Goal: Task Accomplishment & Management: Use online tool/utility

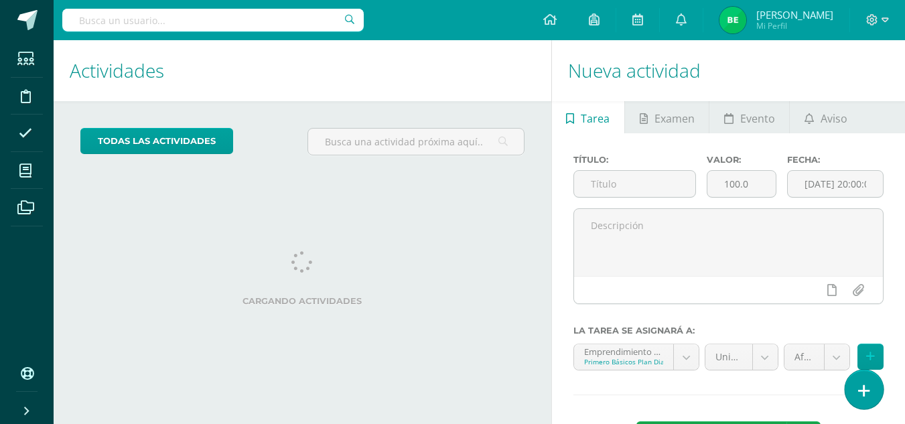
click at [863, 388] on icon at bounding box center [864, 390] width 12 height 15
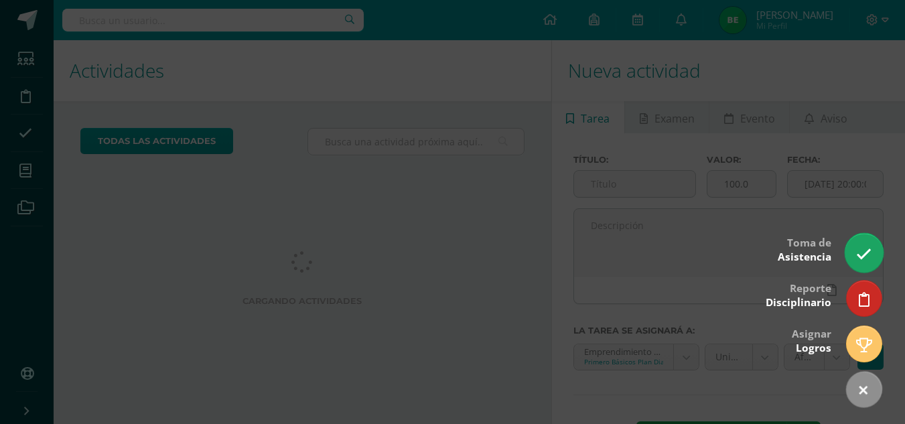
click at [860, 247] on icon at bounding box center [863, 253] width 15 height 15
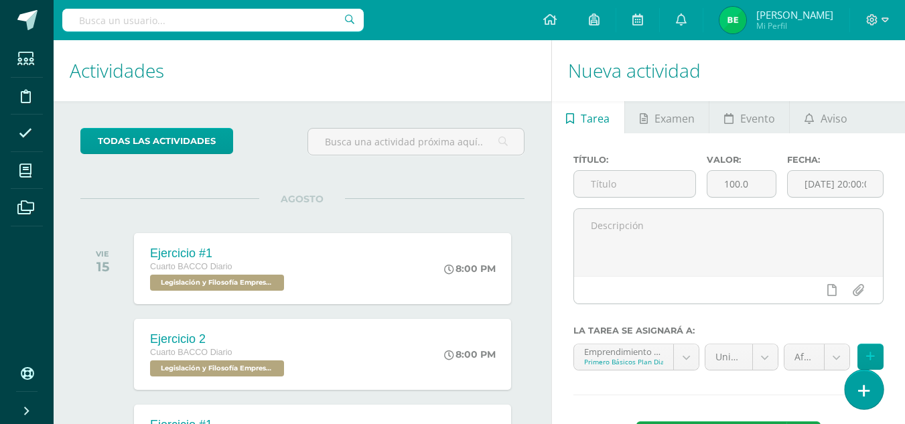
click at [876, 381] on link at bounding box center [863, 389] width 38 height 39
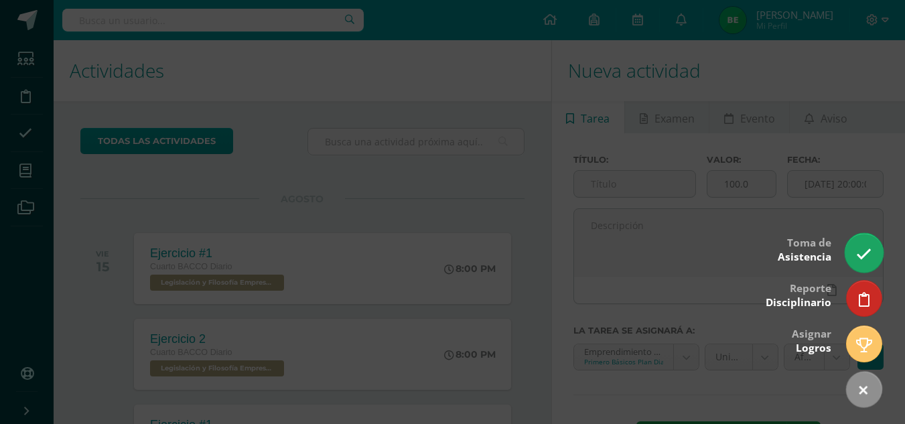
click at [863, 255] on icon at bounding box center [863, 253] width 15 height 15
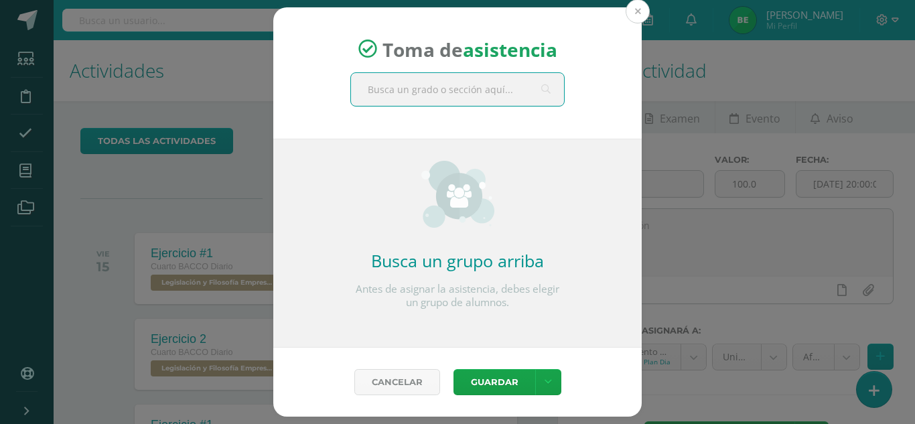
click at [642, 9] on button at bounding box center [637, 11] width 24 height 24
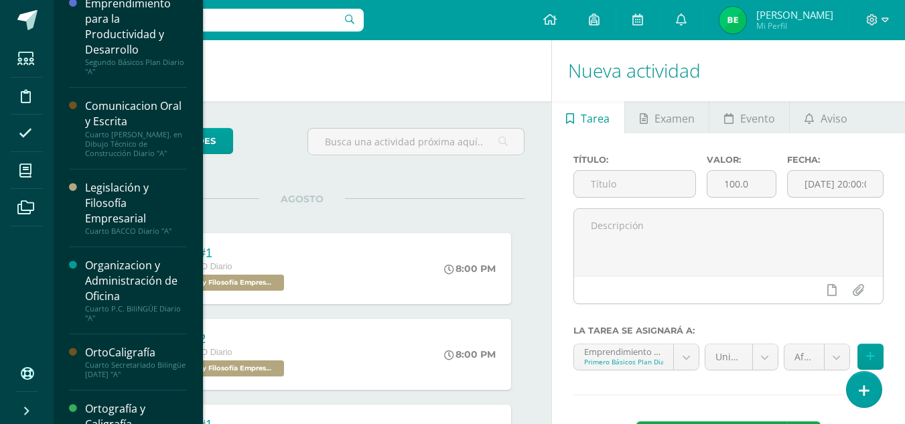
scroll to position [218, 0]
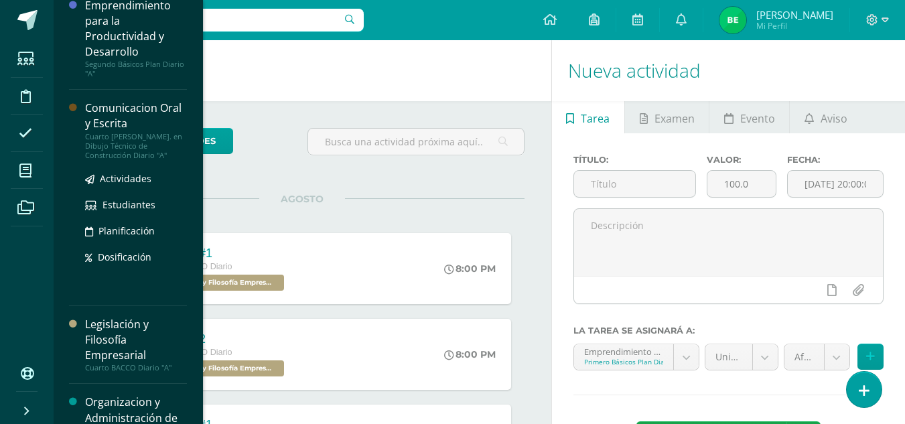
click at [155, 123] on div "Comunicacion Oral y Escrita" at bounding box center [136, 115] width 102 height 31
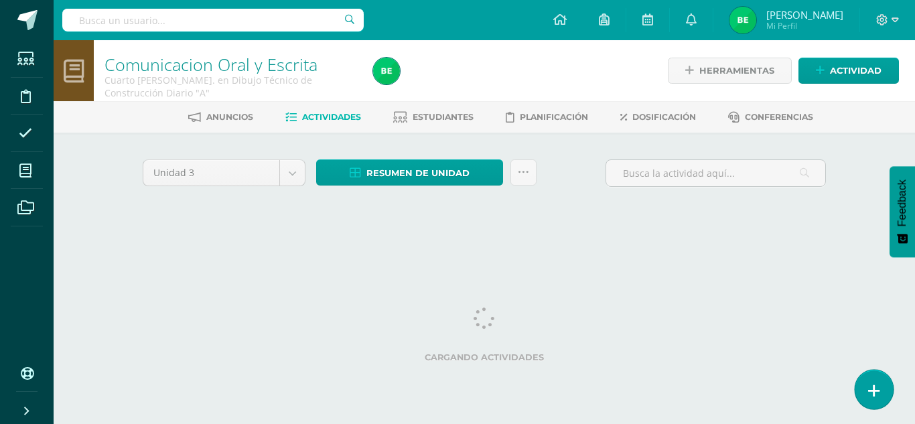
click at [879, 392] on icon at bounding box center [874, 390] width 12 height 15
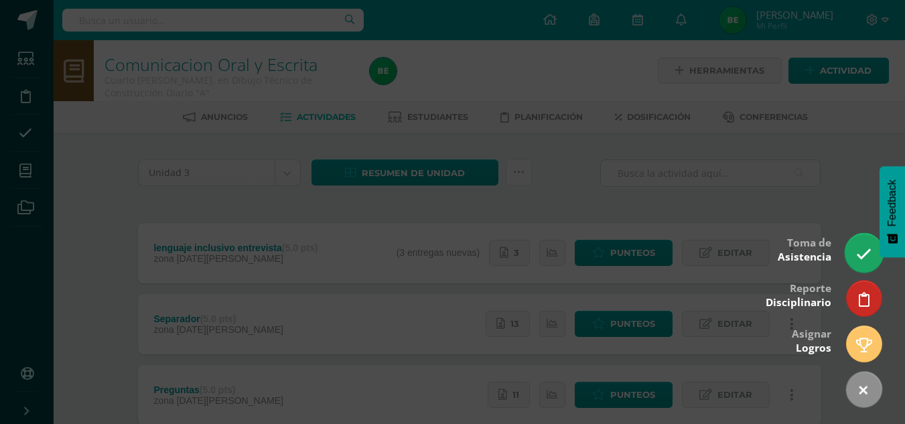
click at [869, 248] on icon at bounding box center [863, 253] width 15 height 15
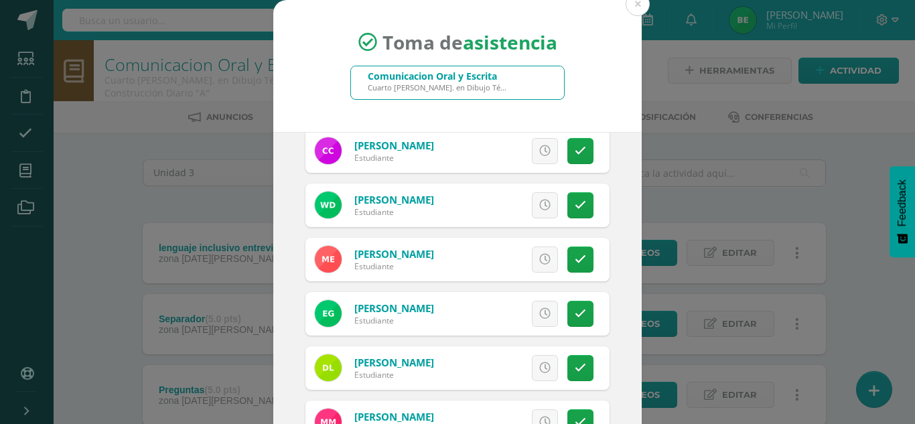
scroll to position [249, 0]
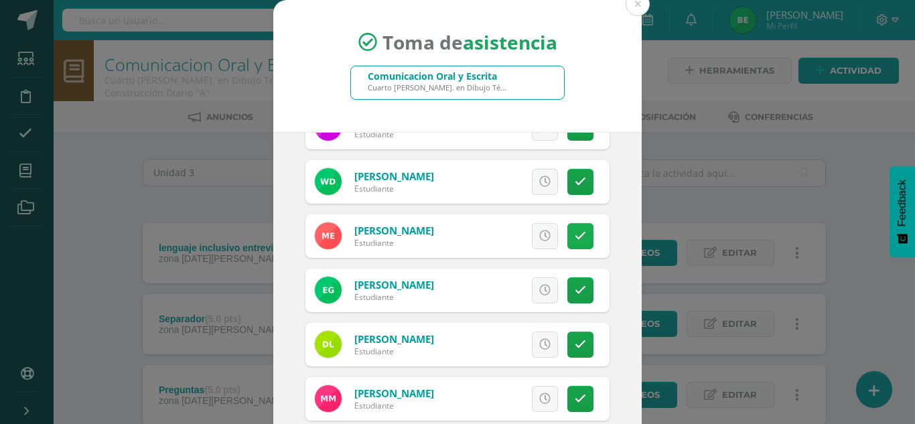
click at [575, 232] on icon at bounding box center [580, 235] width 11 height 11
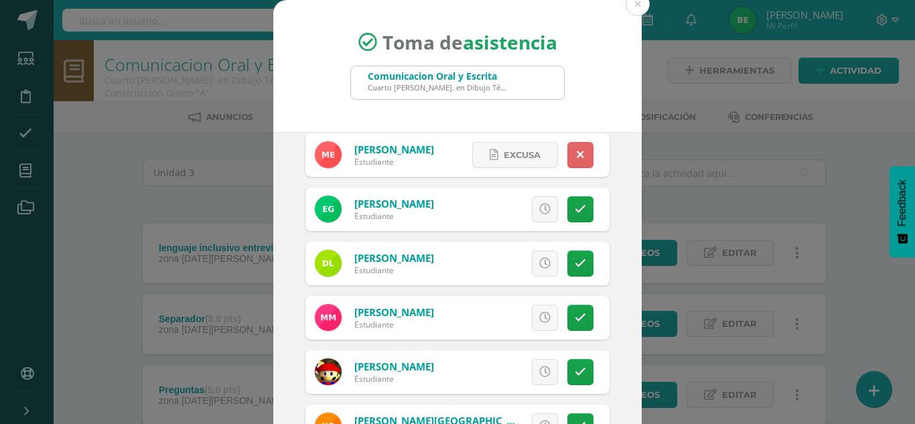
scroll to position [338, 0]
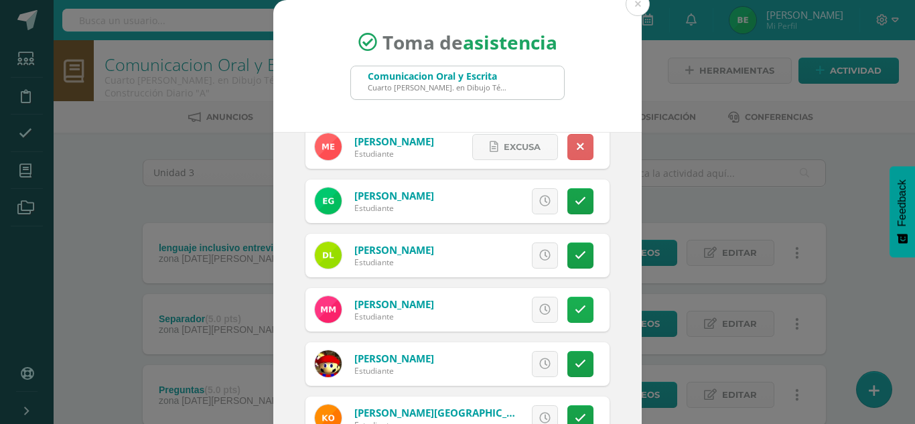
click at [571, 310] on link at bounding box center [580, 310] width 26 height 26
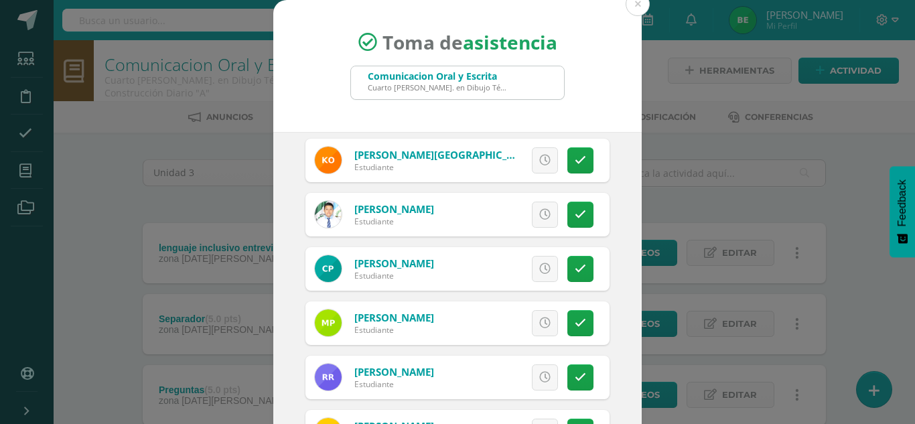
scroll to position [599, 0]
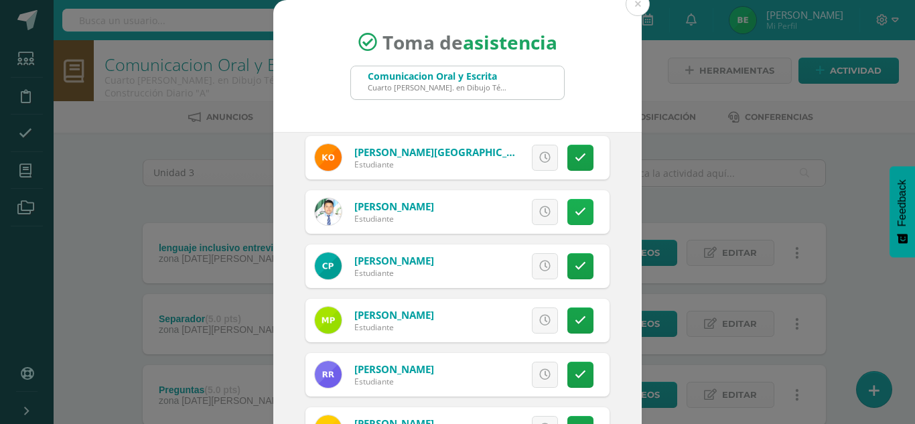
click at [575, 212] on icon at bounding box center [580, 211] width 11 height 11
click at [567, 219] on link at bounding box center [580, 212] width 26 height 26
click at [640, 317] on div "Toma de asistencia Comunicacion Oral y Escrita Cuarto Bach. en Dibujo Técnico d…" at bounding box center [457, 253] width 904 height 506
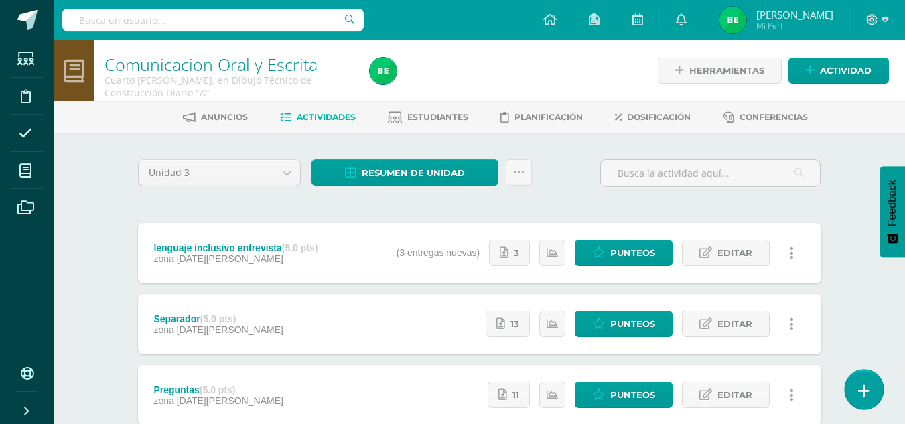
click at [867, 390] on icon at bounding box center [864, 390] width 12 height 15
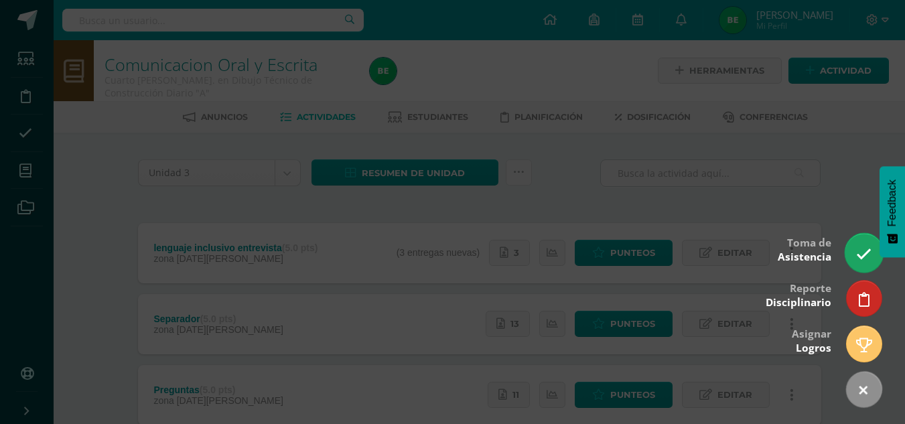
click at [859, 258] on icon at bounding box center [863, 253] width 15 height 15
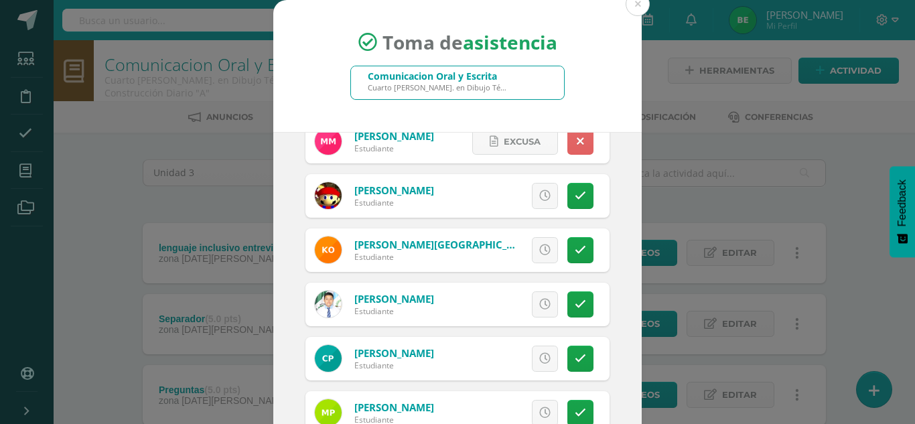
scroll to position [512, 0]
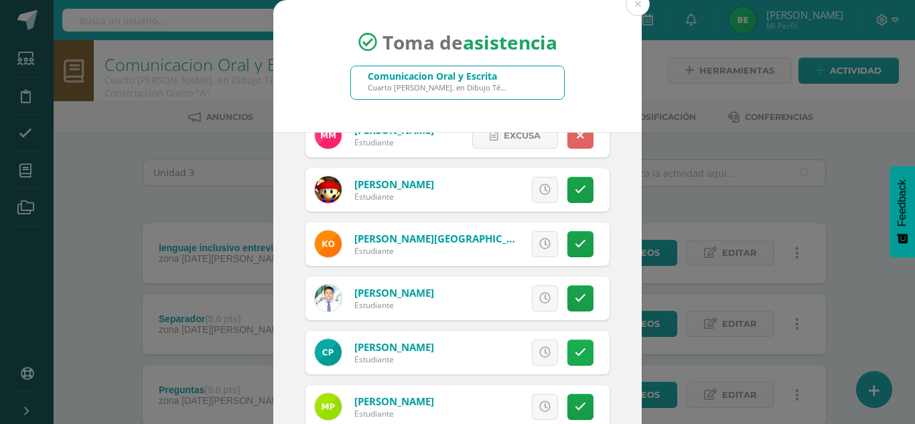
click at [575, 349] on icon at bounding box center [580, 352] width 11 height 11
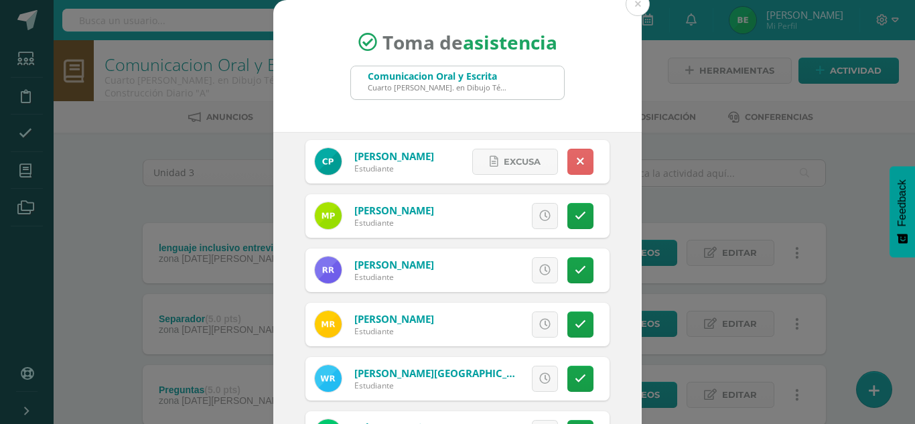
scroll to position [706, 0]
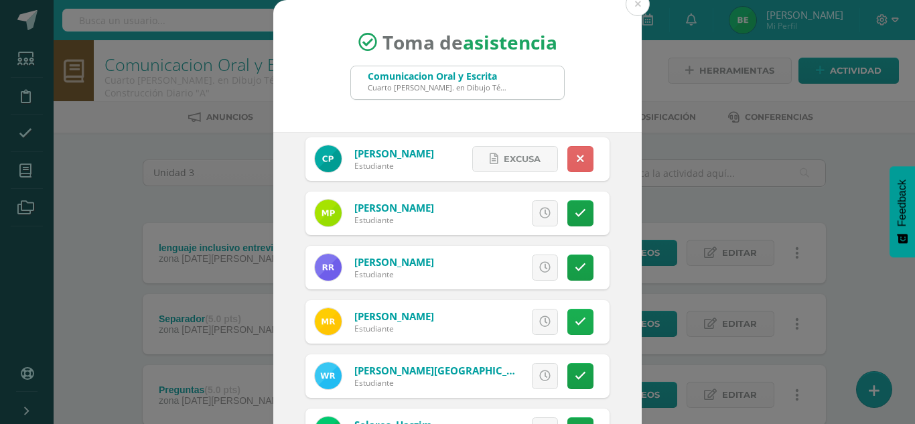
click at [567, 329] on link at bounding box center [580, 322] width 26 height 26
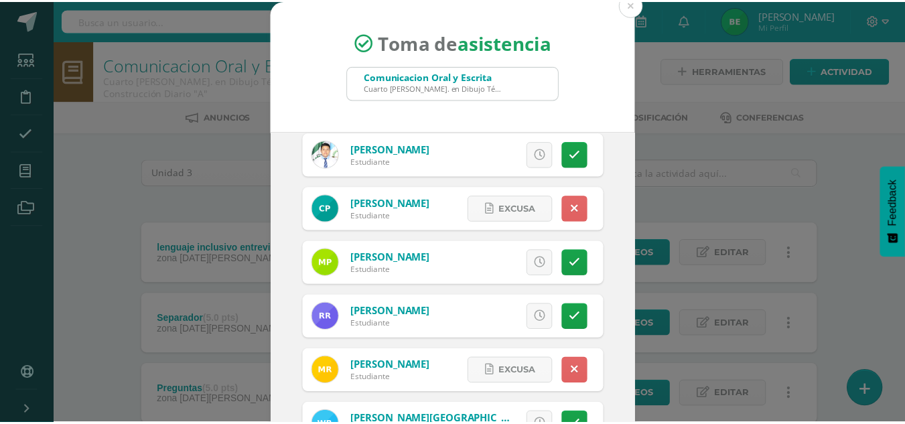
scroll to position [905, 0]
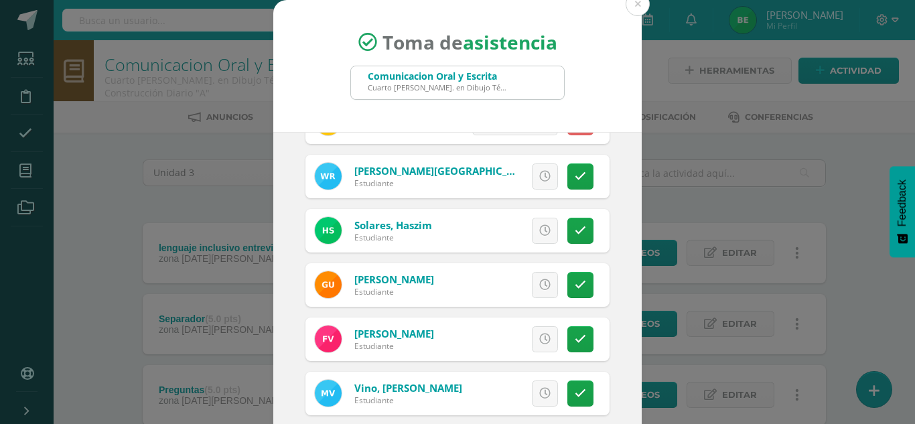
click at [649, 61] on div "Toma de asistencia Comunicacion Oral y Escrita Cuarto Bach. en Dibujo Técnico d…" at bounding box center [457, 253] width 904 height 506
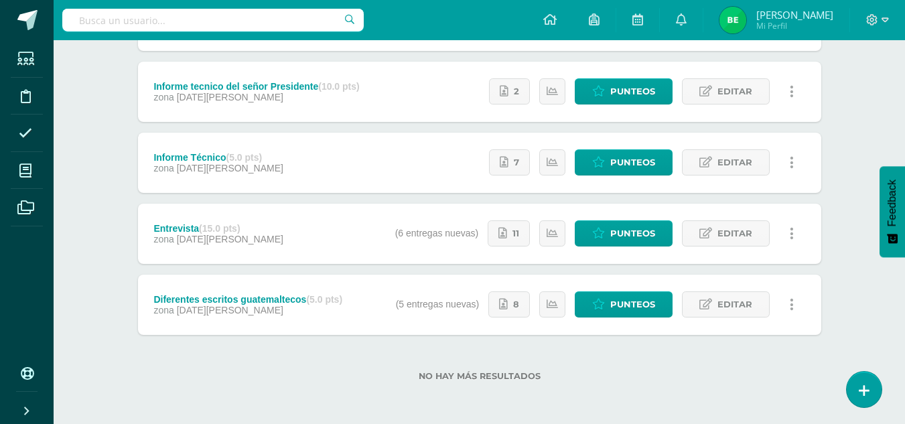
scroll to position [0, 0]
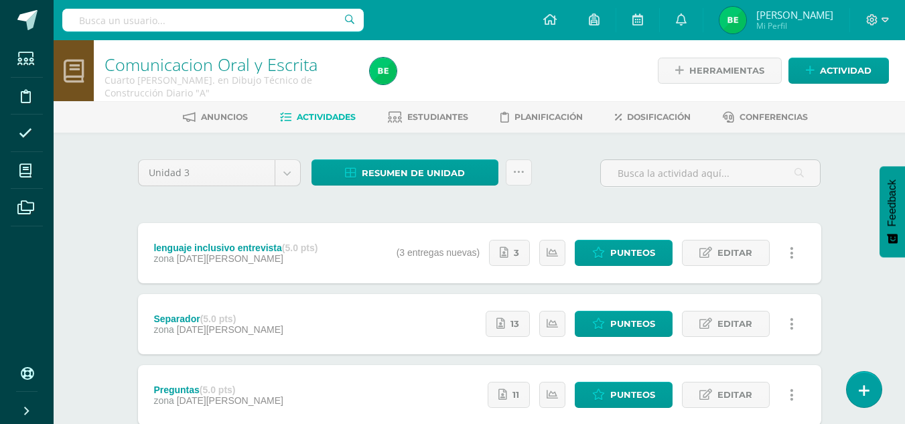
click at [589, 224] on div "Estatus de Actividad: 21 Estudiantes sin calificar 0 Estudiantes con cero Media…" at bounding box center [602, 253] width 438 height 60
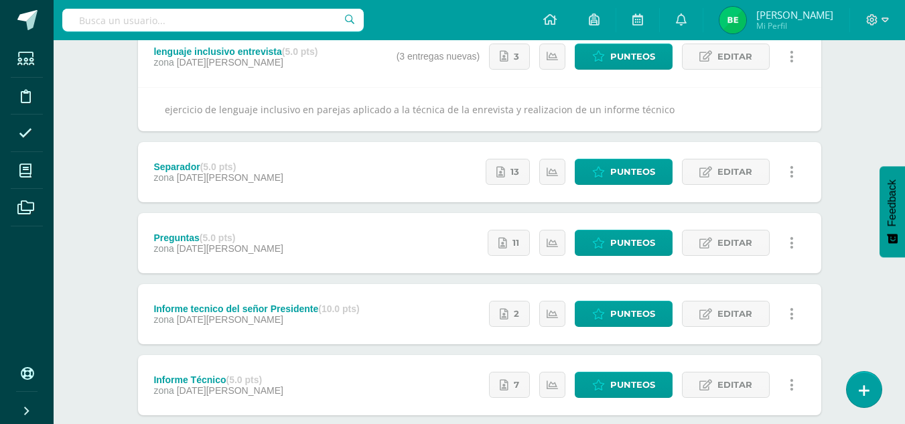
scroll to position [180, 0]
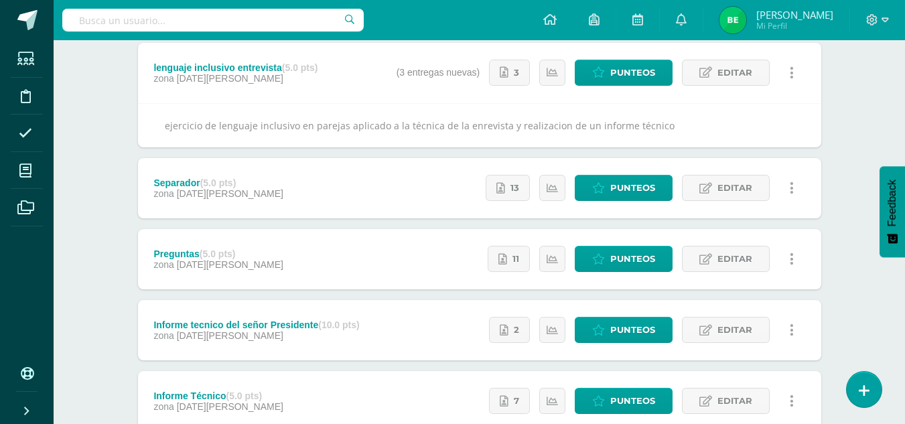
click at [390, 235] on div "Preguntas (5.0 pts) zona 18 de Agosto Estatus de Actividad: 2 Estudiantes sin c…" at bounding box center [479, 259] width 683 height 60
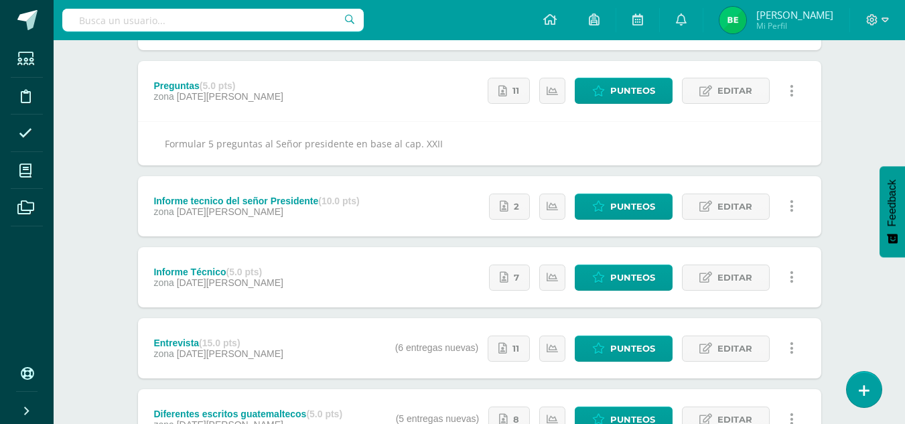
scroll to position [347, 0]
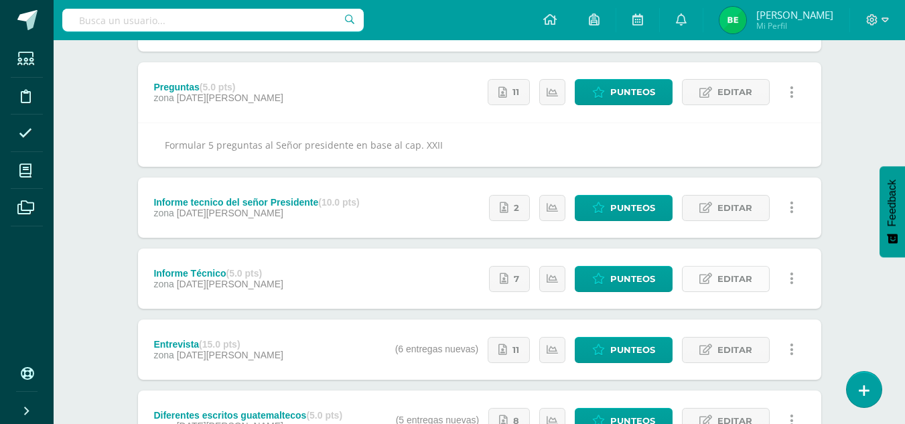
click at [734, 283] on span "Editar" at bounding box center [734, 279] width 35 height 25
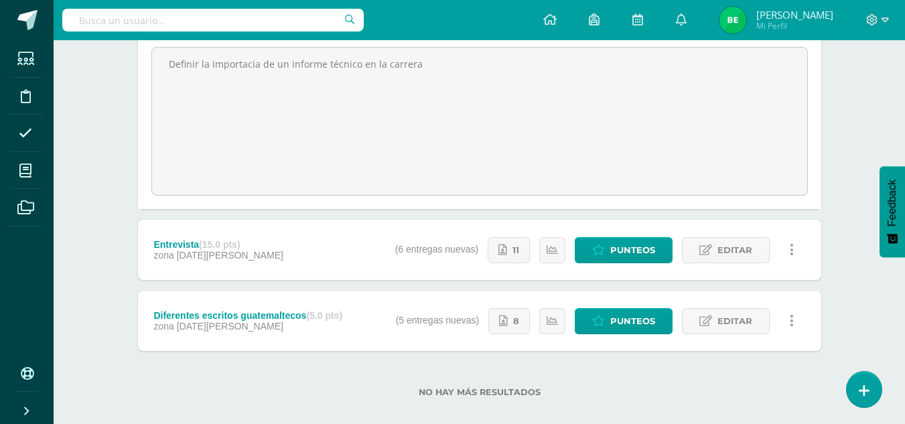
scroll to position [654, 0]
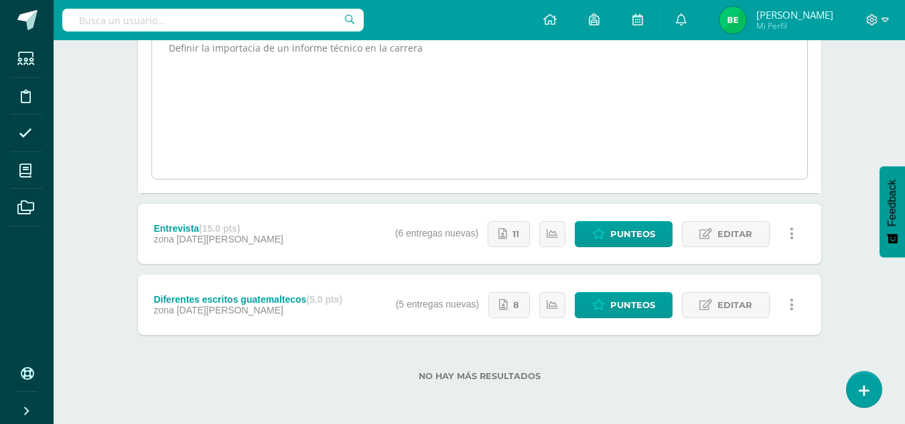
drag, startPoint x: 173, startPoint y: 50, endPoint x: 417, endPoint y: 80, distance: 246.4
click at [417, 80] on textarea "Definir la importacia de un informe técnico en la carrera" at bounding box center [479, 104] width 655 height 147
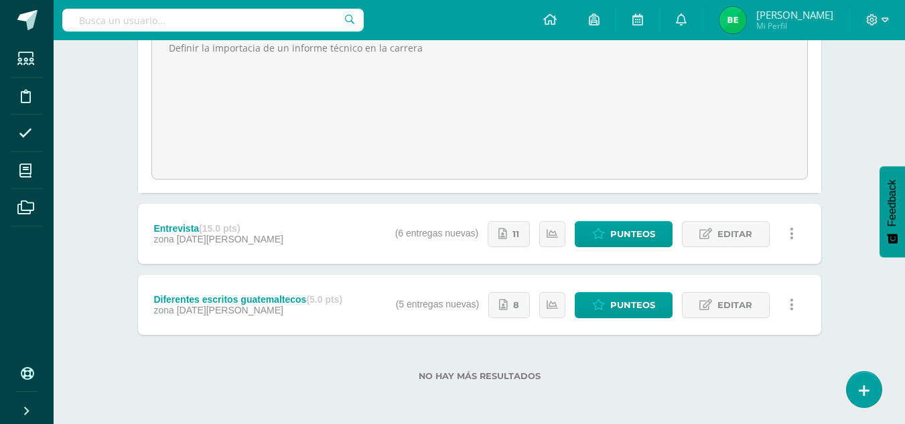
click at [248, 239] on div "Entrevista (15.0 pts) zona 18 de Agosto" at bounding box center [218, 234] width 161 height 60
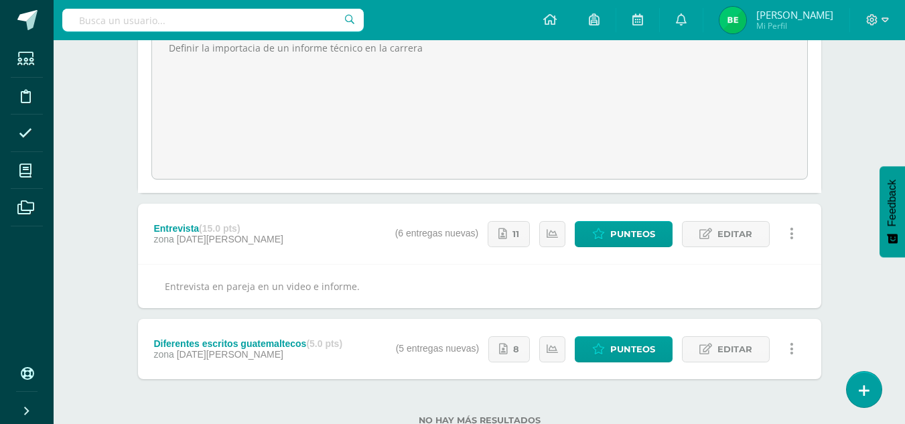
scroll to position [698, 0]
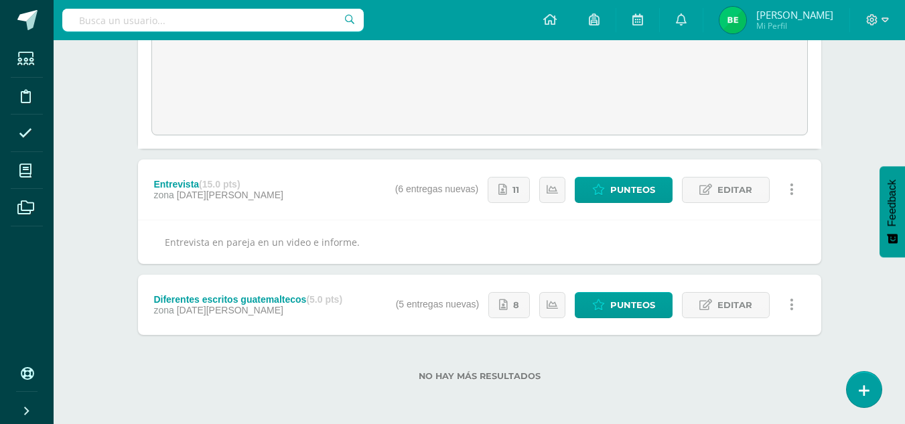
click at [425, 307] on div "Estatus de Actividad: 18 Estudiantes sin calificar 0 Estudiantes con cero Media…" at bounding box center [601, 305] width 439 height 60
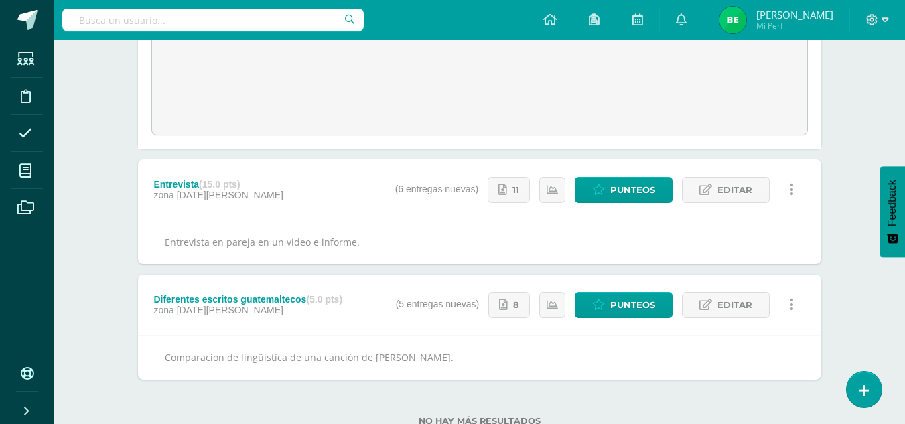
click at [238, 356] on div "Comparacion de lingüística de una canción de Ricardo Arjona." at bounding box center [479, 357] width 683 height 44
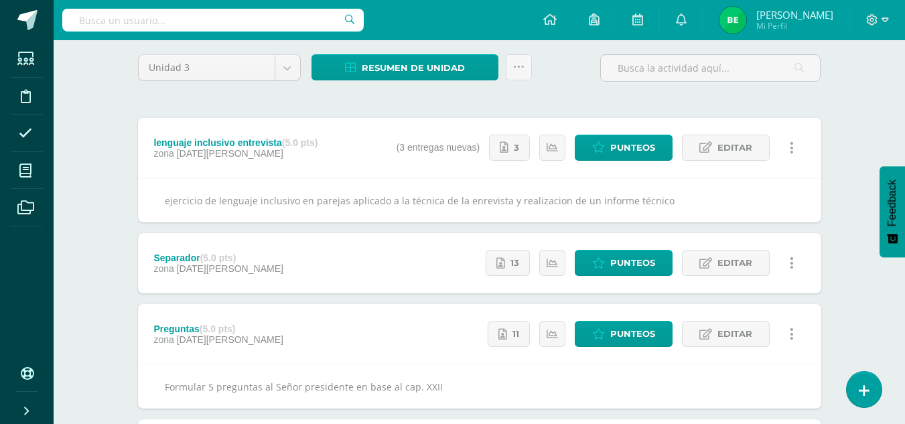
scroll to position [103, 0]
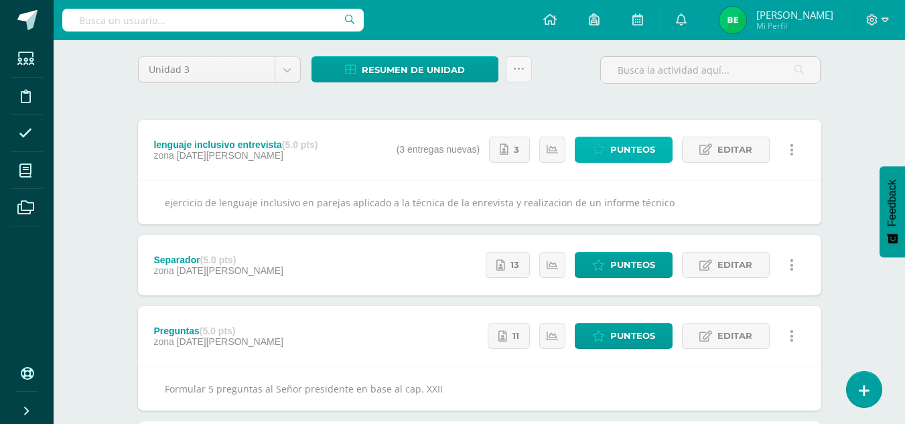
click at [618, 159] on span "Punteos" at bounding box center [632, 149] width 45 height 25
click at [616, 149] on span "Punteos" at bounding box center [632, 149] width 45 height 25
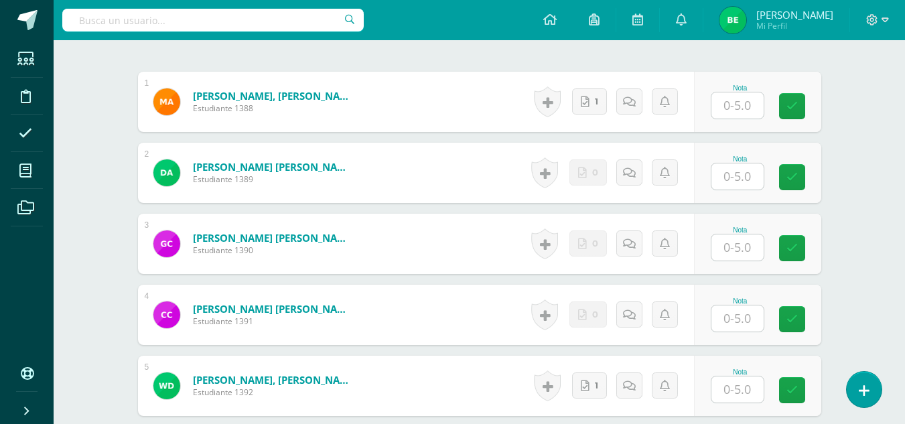
scroll to position [437, 0]
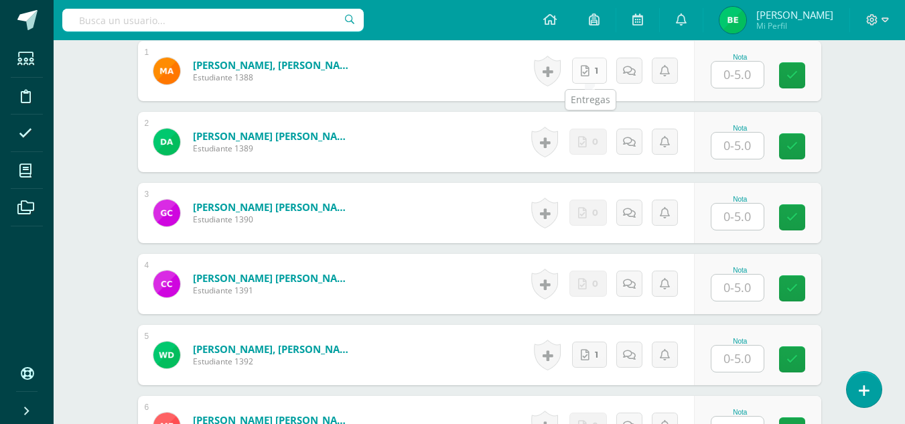
click at [591, 77] on link "1" at bounding box center [589, 71] width 35 height 26
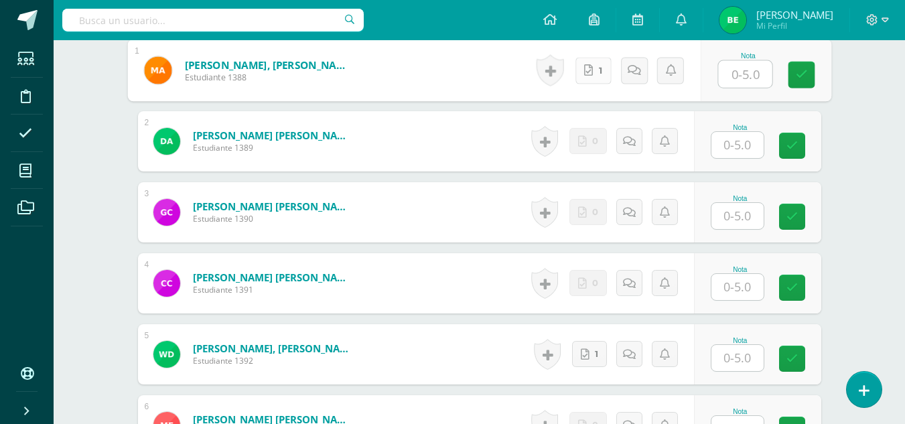
scroll to position [439, 0]
click at [585, 70] on icon at bounding box center [588, 69] width 9 height 11
click at [741, 81] on input "text" at bounding box center [745, 73] width 54 height 27
type input "5"
click at [807, 75] on link at bounding box center [801, 74] width 27 height 27
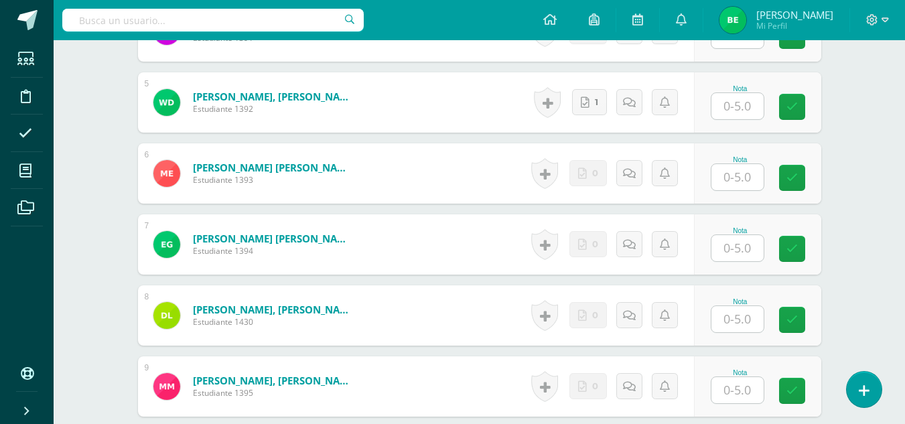
scroll to position [700, 0]
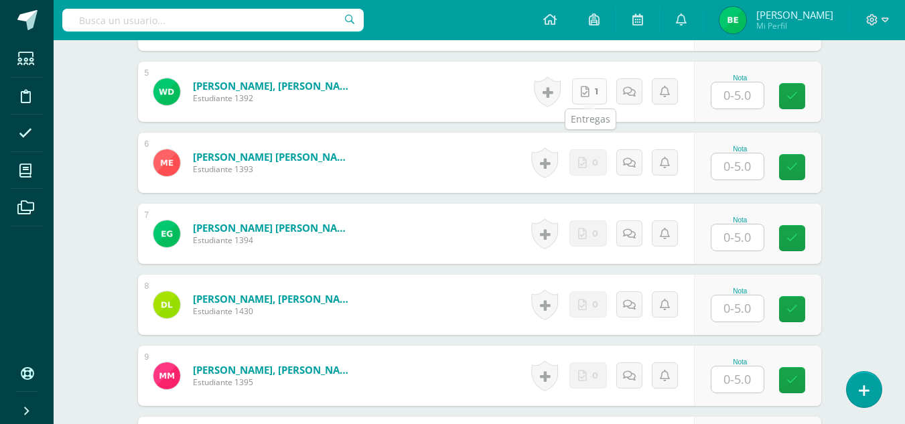
click at [585, 90] on icon at bounding box center [585, 91] width 9 height 11
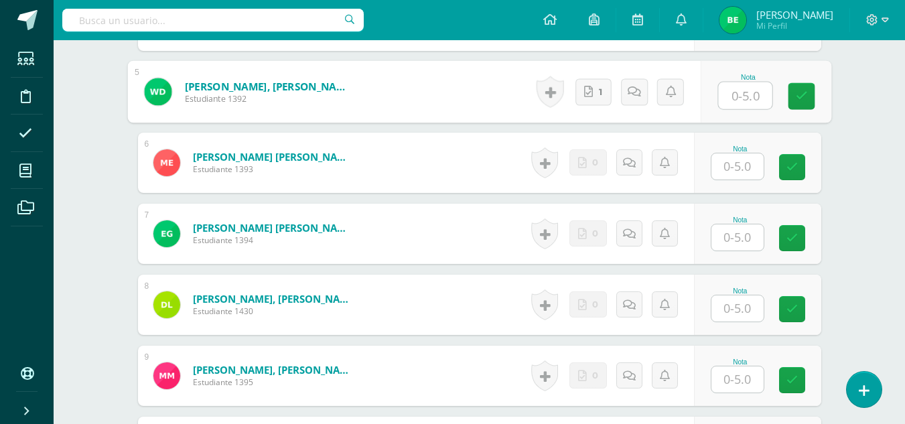
click at [734, 92] on input "text" at bounding box center [745, 95] width 54 height 27
type input "5"
click at [804, 98] on icon at bounding box center [801, 95] width 12 height 11
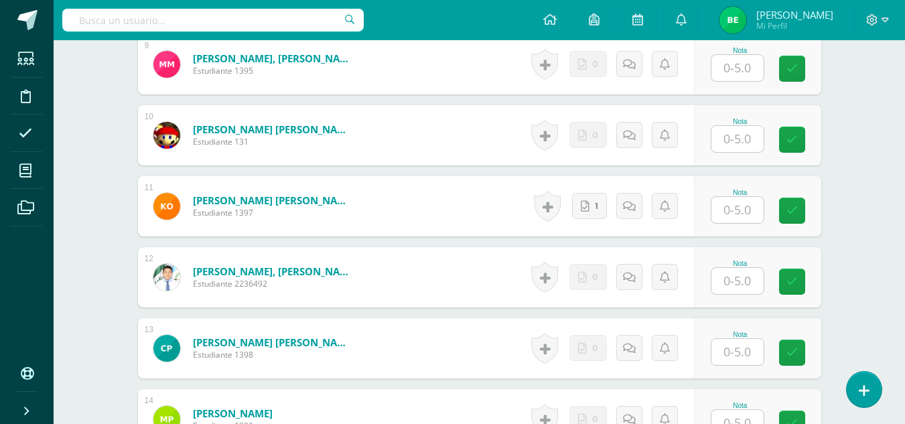
scroll to position [1033, 0]
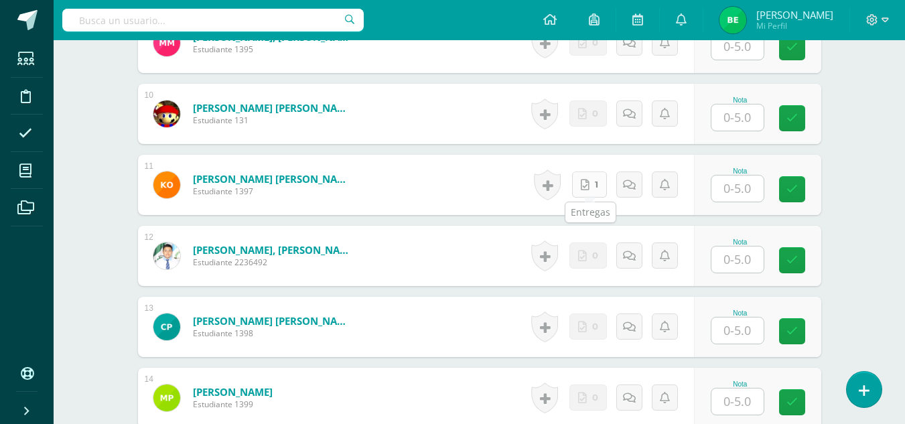
click at [602, 186] on link "1" at bounding box center [589, 184] width 35 height 26
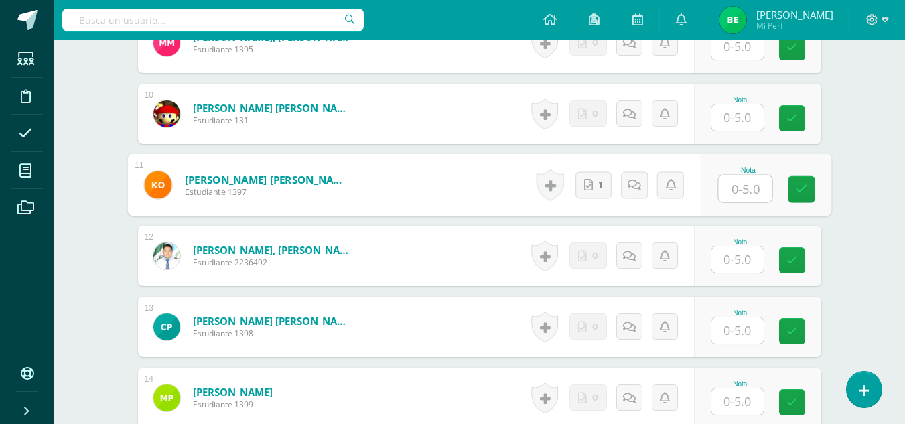
click at [740, 188] on input "text" at bounding box center [745, 188] width 54 height 27
type input "5"
click at [810, 190] on link at bounding box center [801, 189] width 27 height 27
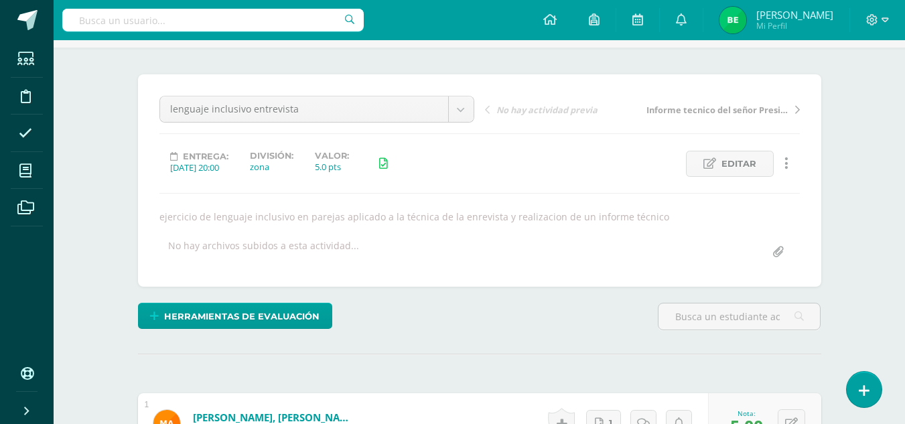
scroll to position [78, 0]
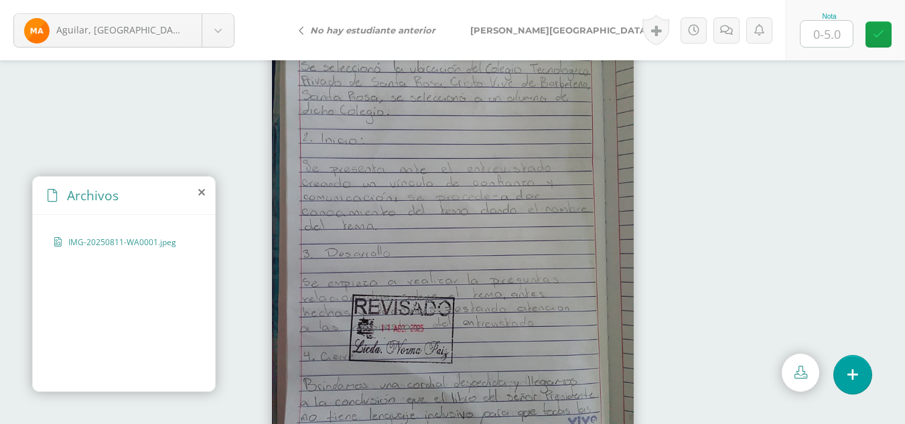
click at [364, 301] on img at bounding box center [453, 242] width 362 height 482
